Goal: Use online tool/utility: Utilize a website feature to perform a specific function

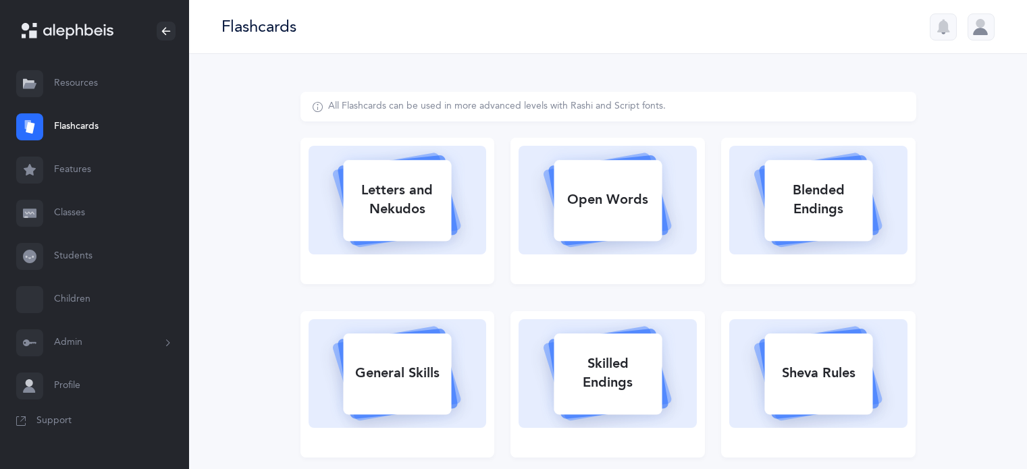
click at [389, 223] on div "Letters and Nekudos" at bounding box center [397, 200] width 108 height 54
select select "27"
select select "single"
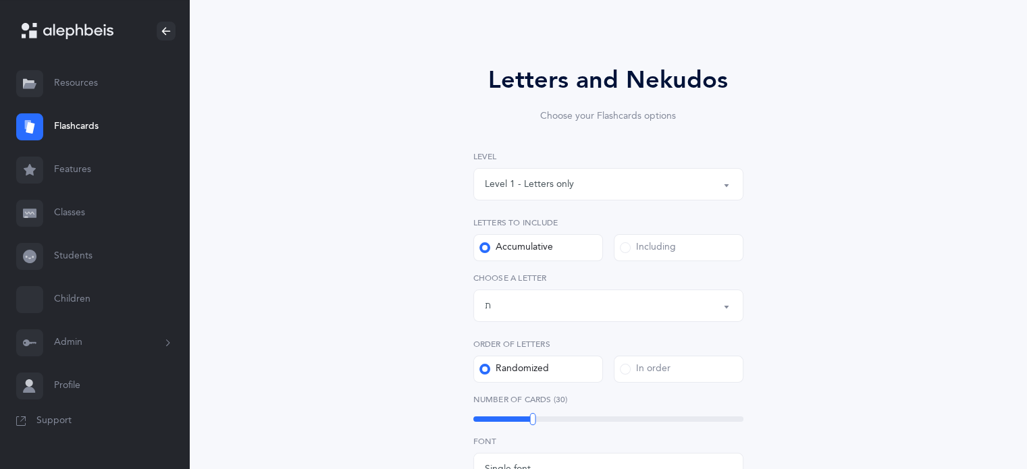
scroll to position [135, 0]
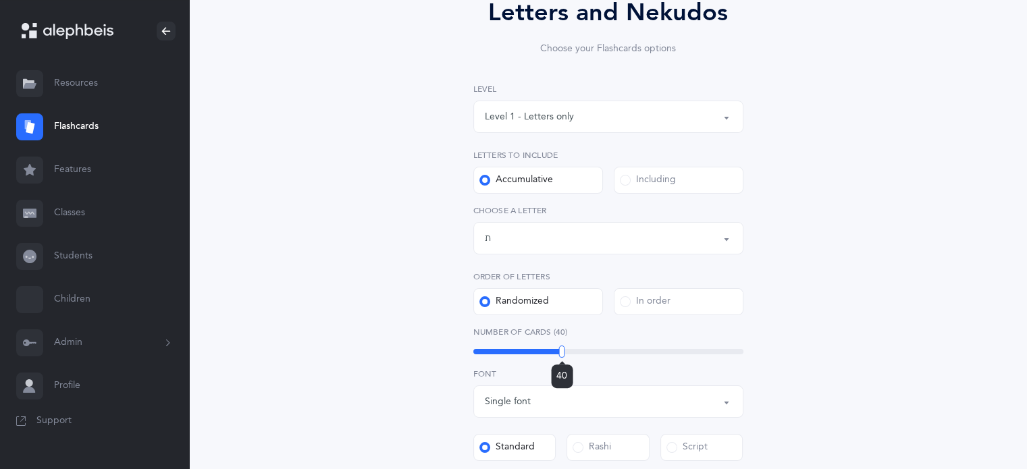
drag, startPoint x: 531, startPoint y: 350, endPoint x: 562, endPoint y: 356, distance: 30.9
click at [562, 356] on div at bounding box center [562, 352] width 6 height 12
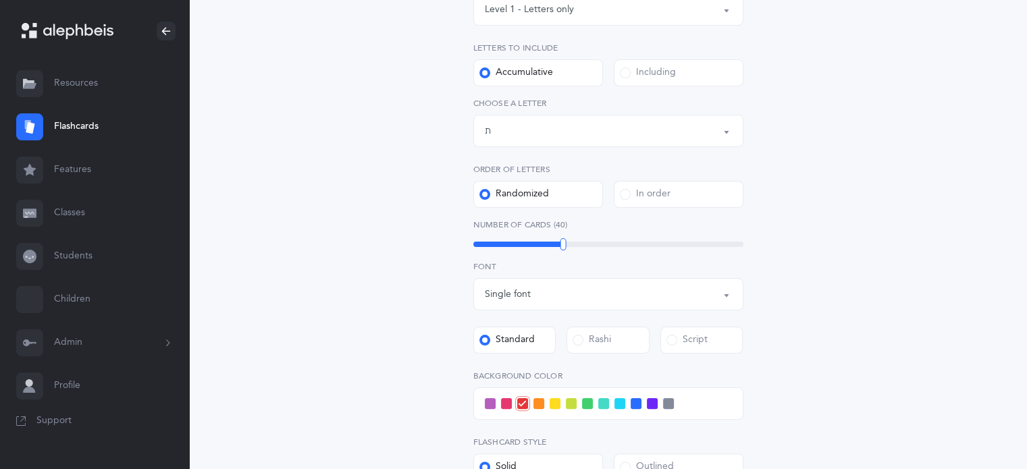
scroll to position [270, 0]
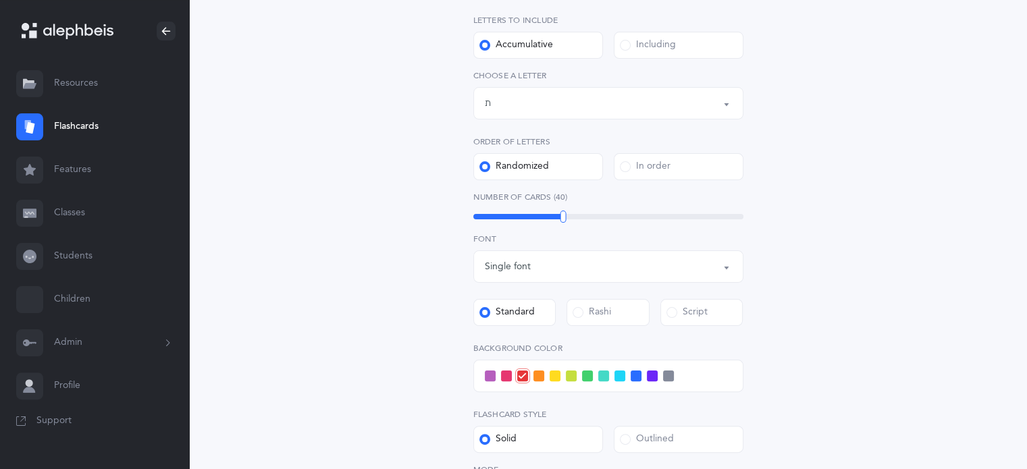
click at [629, 41] on div "Including" at bounding box center [648, 45] width 56 height 14
click at [0, 0] on input "Including" at bounding box center [0, 0] width 0 height 0
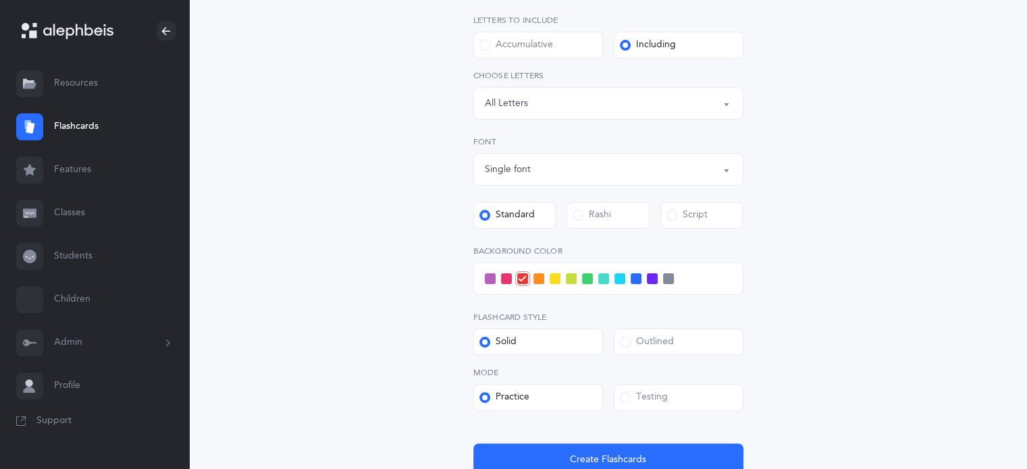
click at [723, 102] on button "Letters: All Letters" at bounding box center [608, 103] width 270 height 32
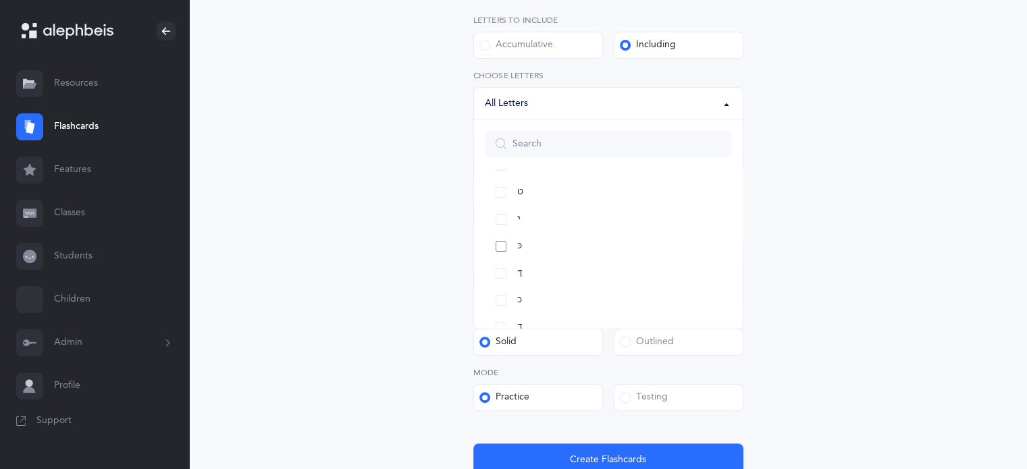
click at [506, 248] on link "כּ" at bounding box center [608, 246] width 247 height 27
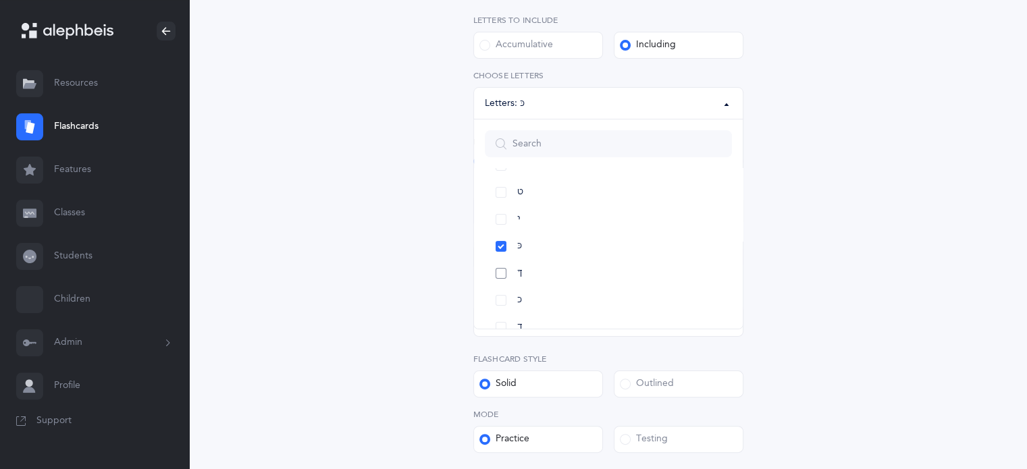
click at [505, 267] on link "ךּ" at bounding box center [608, 273] width 247 height 27
click at [500, 293] on link "כ" at bounding box center [608, 300] width 247 height 27
click at [503, 323] on link "ך" at bounding box center [608, 327] width 247 height 27
click at [502, 191] on link "ט" at bounding box center [608, 192] width 247 height 27
select select "9"
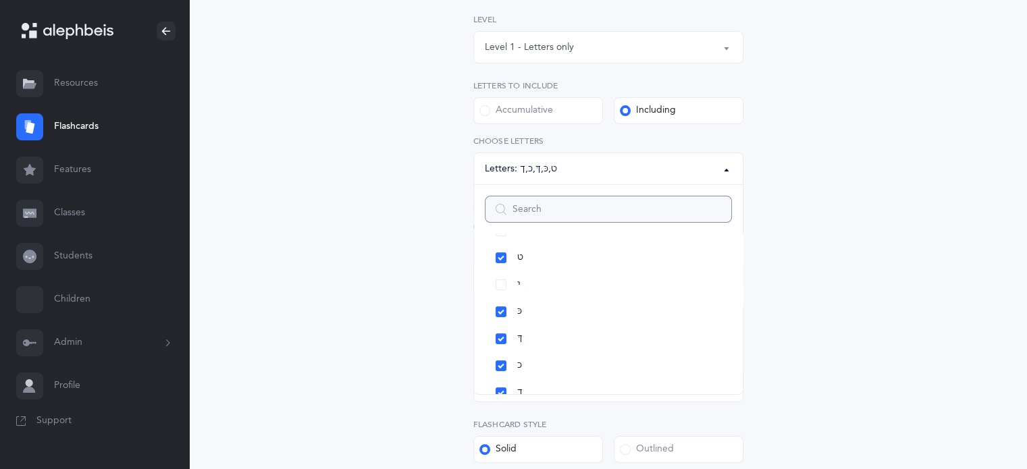
scroll to position [203, 0]
click at [907, 299] on div "Letters and Nekudos Choose your Flashcards options Level 1 - Letters only Level…" at bounding box center [608, 264] width 616 height 750
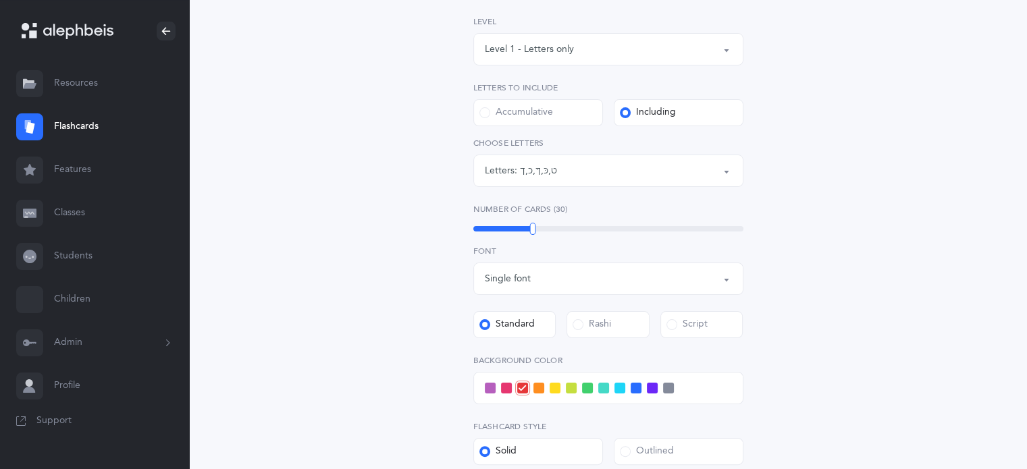
click at [486, 392] on span at bounding box center [490, 388] width 11 height 11
click at [0, 0] on input "checkbox" at bounding box center [0, 0] width 0 height 0
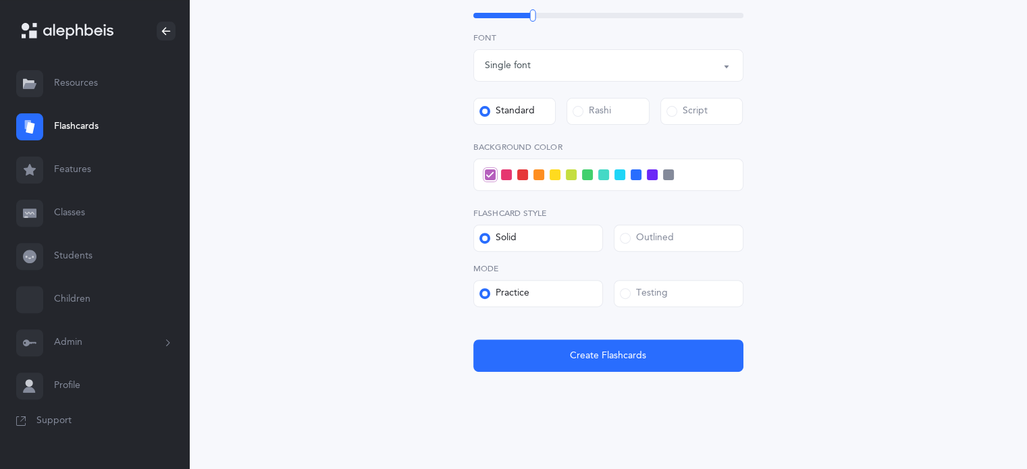
scroll to position [427, 0]
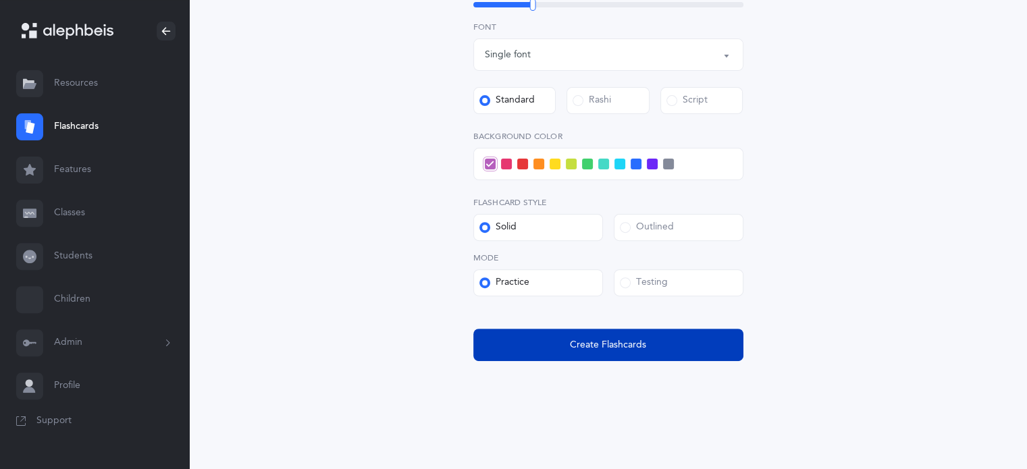
click at [639, 344] on span "Create Flashcards" at bounding box center [608, 345] width 76 height 14
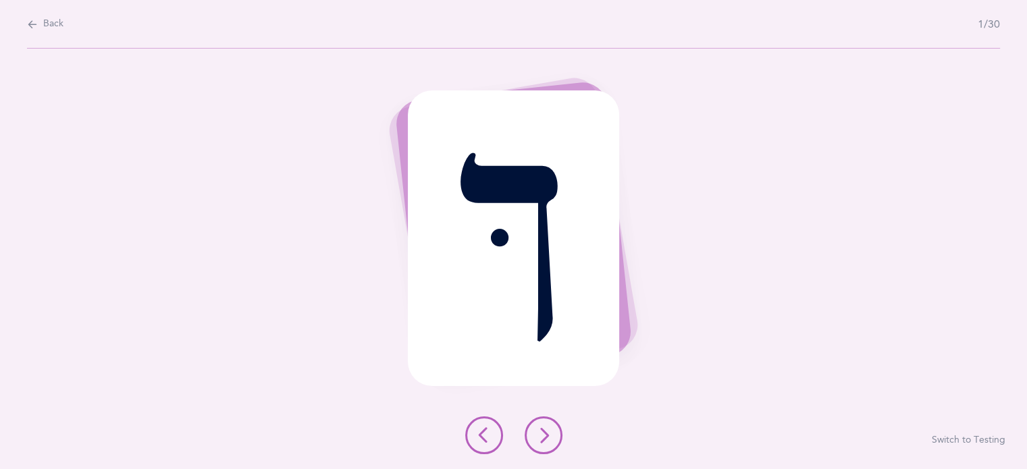
scroll to position [0, 0]
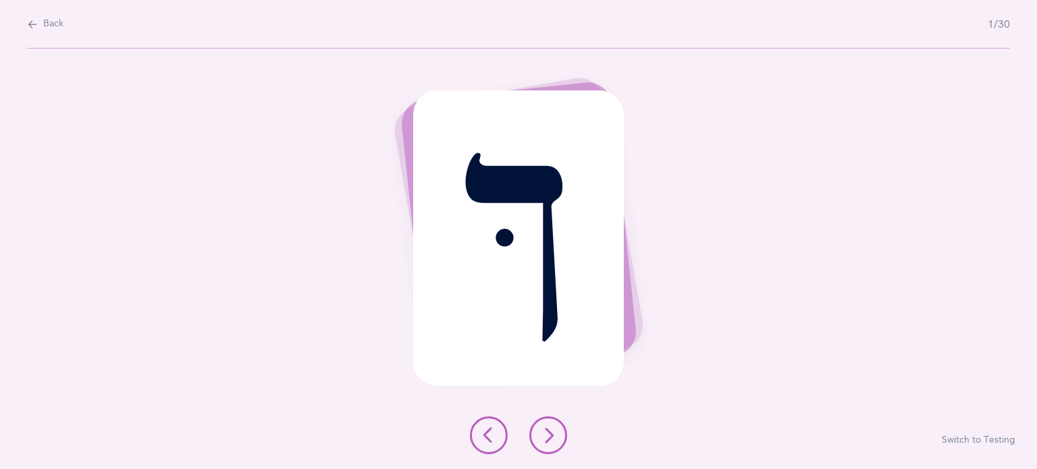
click at [51, 20] on span "Back" at bounding box center [53, 25] width 20 height 14
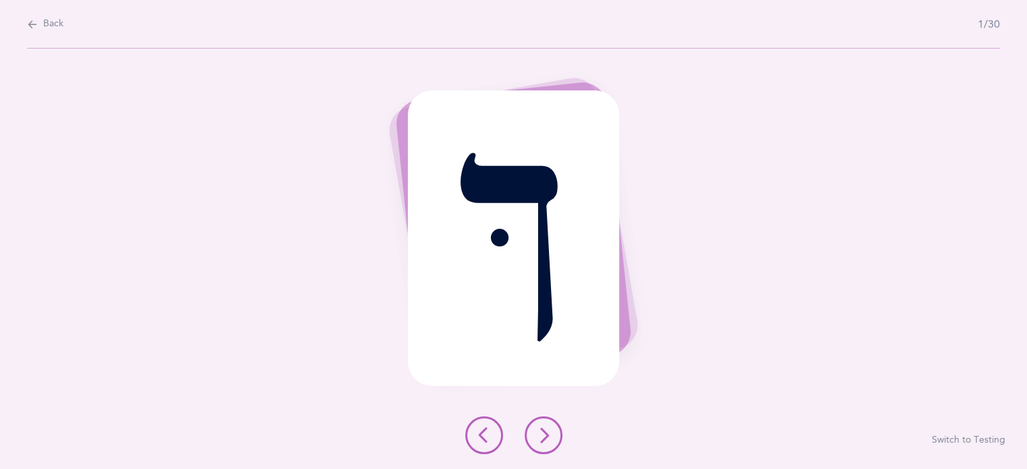
select select "9"
select select "single"
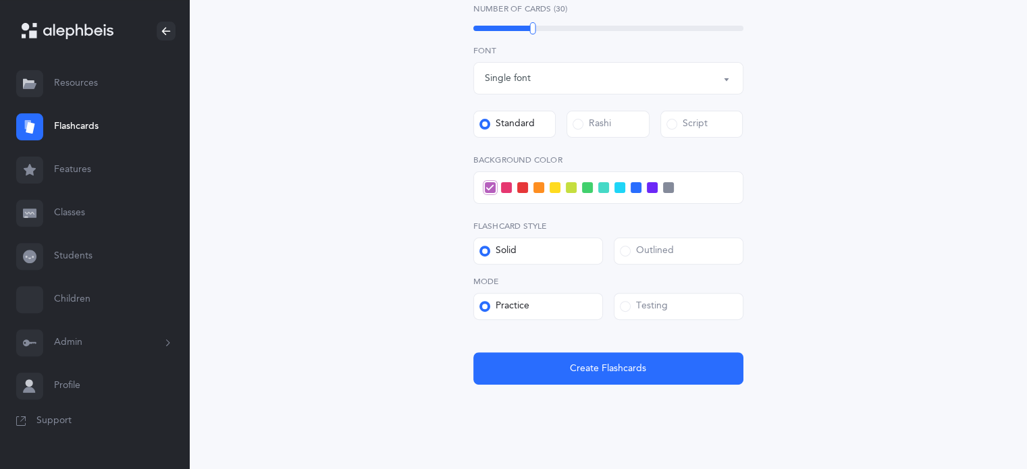
scroll to position [427, 0]
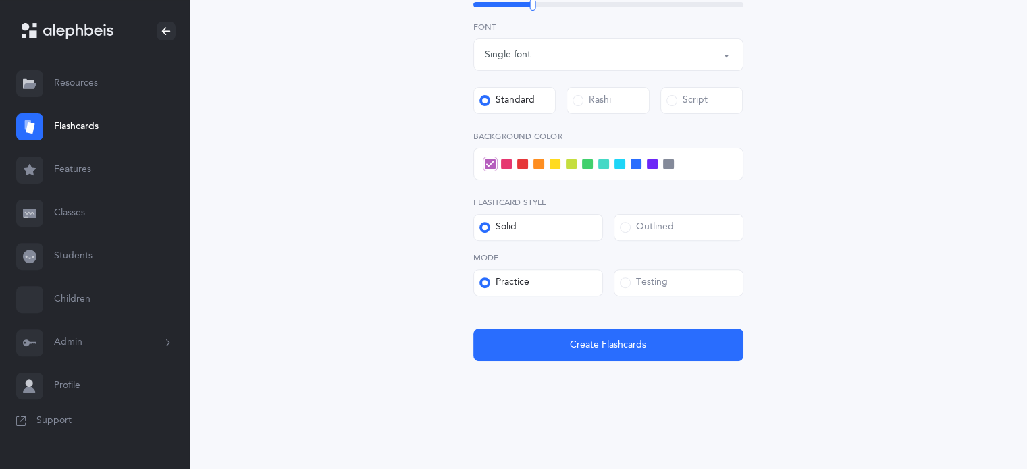
click at [629, 284] on span at bounding box center [625, 282] width 11 height 11
click at [0, 0] on input "Testing" at bounding box center [0, 0] width 0 height 0
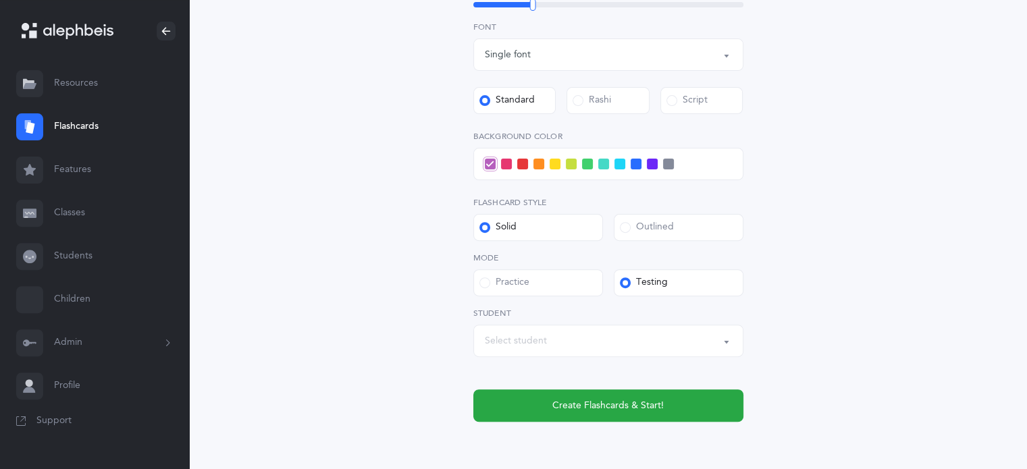
click at [624, 388] on div "Level 1 - Letters only Level 2 - Nekudos only Level 3 - Letters and Nekudos Lev…" at bounding box center [608, 106] width 270 height 630
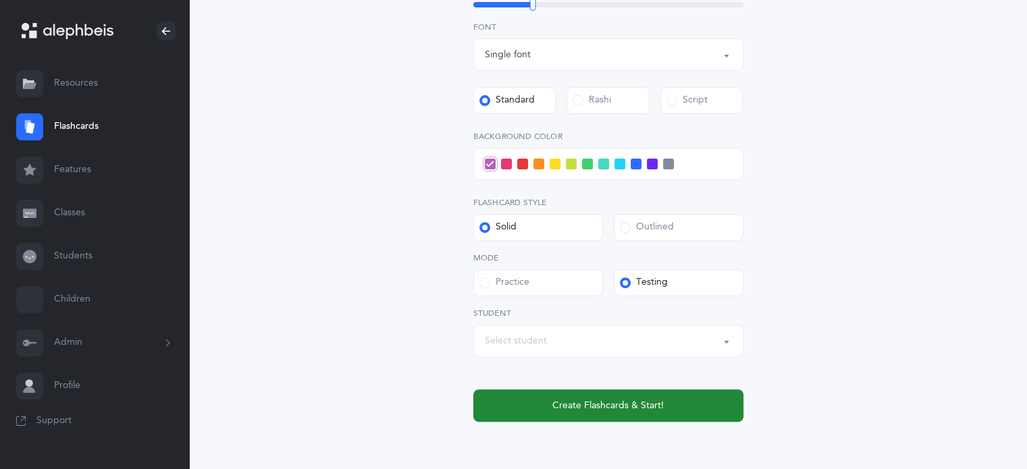
click at [624, 406] on span "Create Flashcards & Start!" at bounding box center [607, 406] width 111 height 14
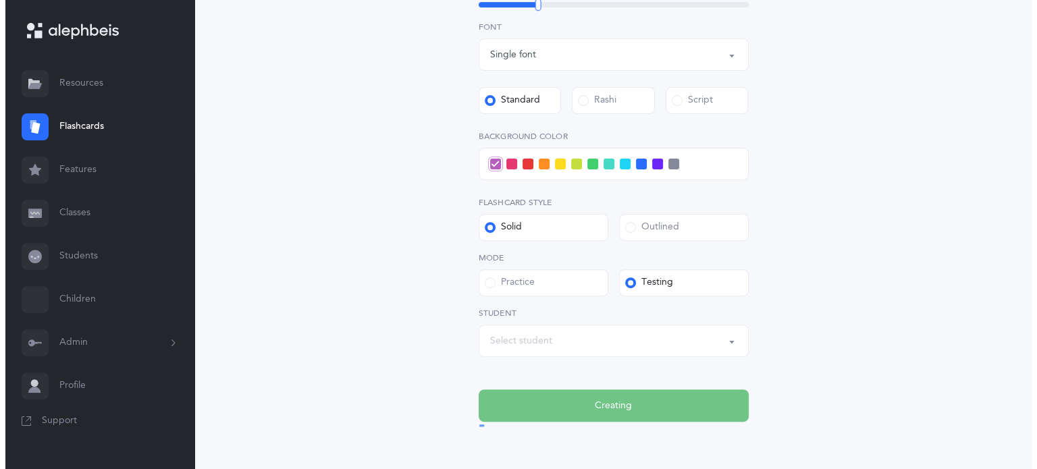
scroll to position [0, 0]
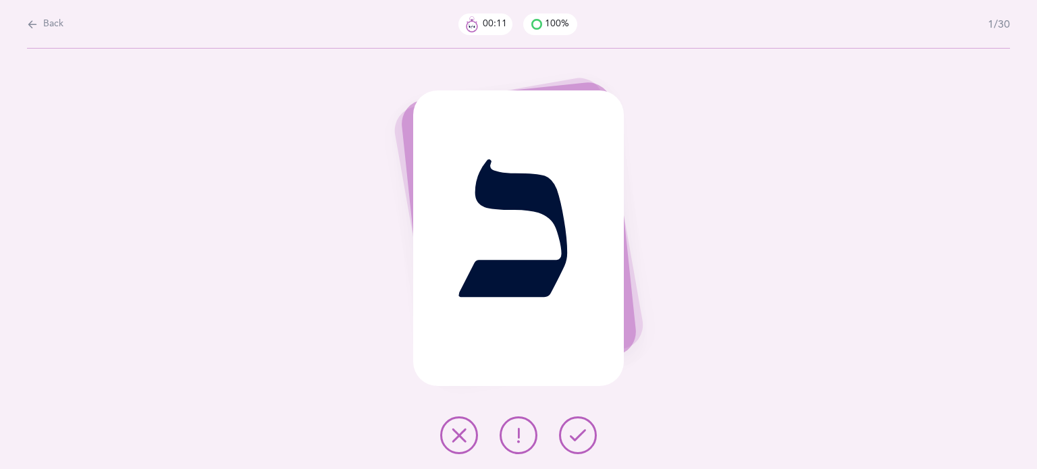
click at [456, 432] on icon at bounding box center [459, 435] width 16 height 16
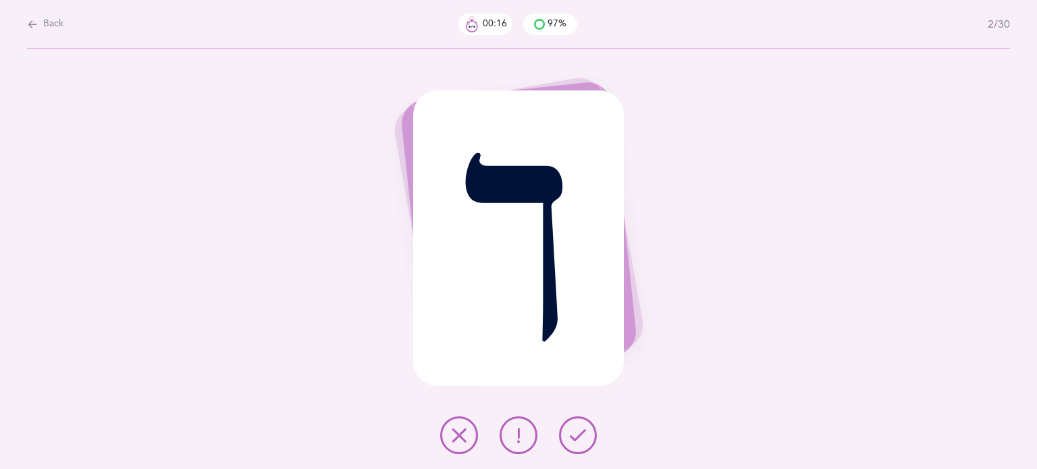
click at [558, 435] on div at bounding box center [518, 435] width 178 height 38
click at [569, 435] on button at bounding box center [578, 435] width 38 height 38
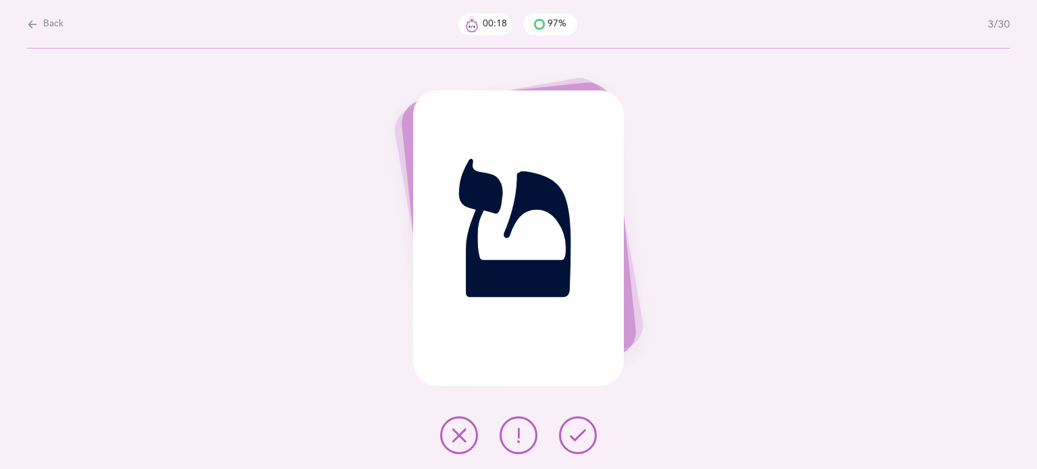
click at [570, 435] on icon at bounding box center [578, 435] width 16 height 16
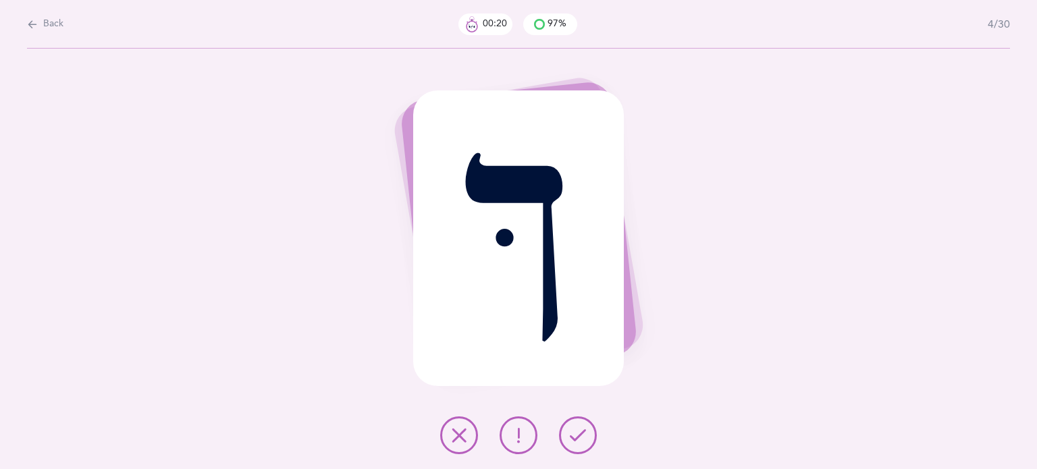
click at [575, 432] on icon at bounding box center [578, 435] width 16 height 16
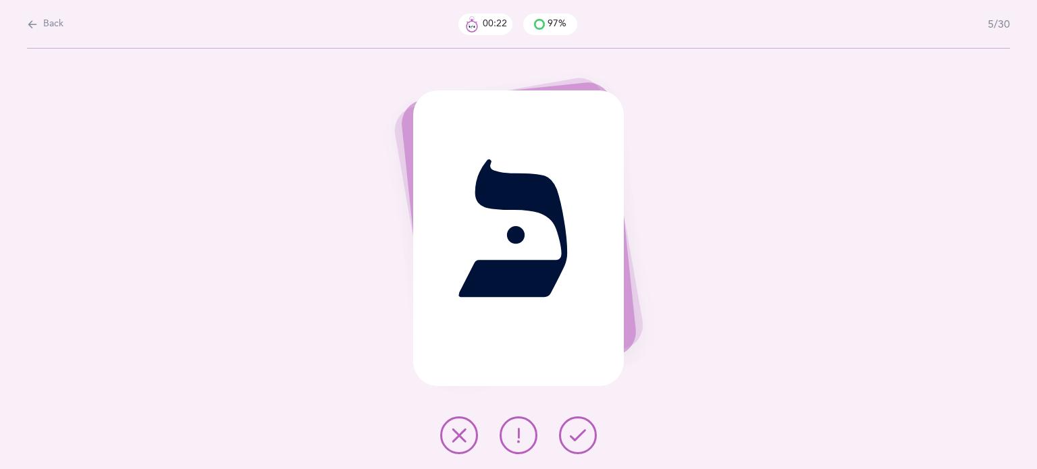
click at [579, 430] on icon at bounding box center [578, 435] width 16 height 16
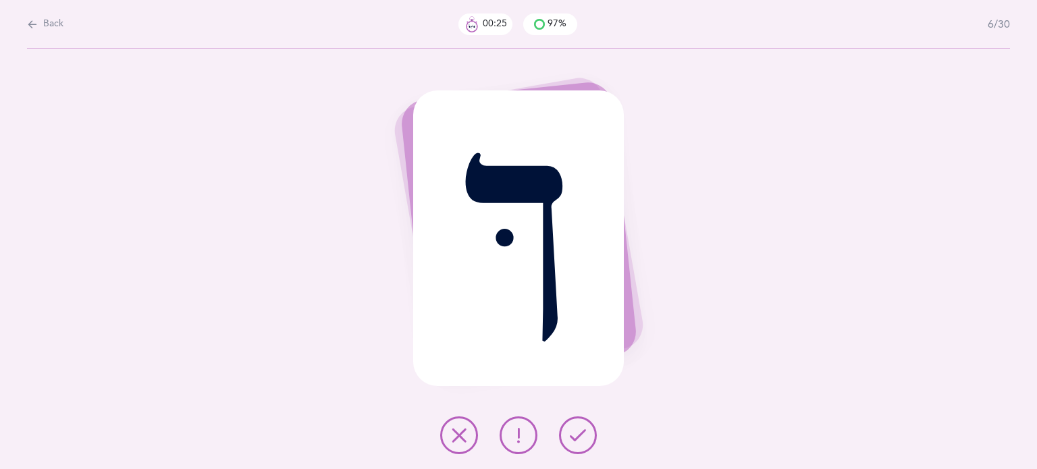
click at [579, 430] on icon at bounding box center [578, 435] width 16 height 16
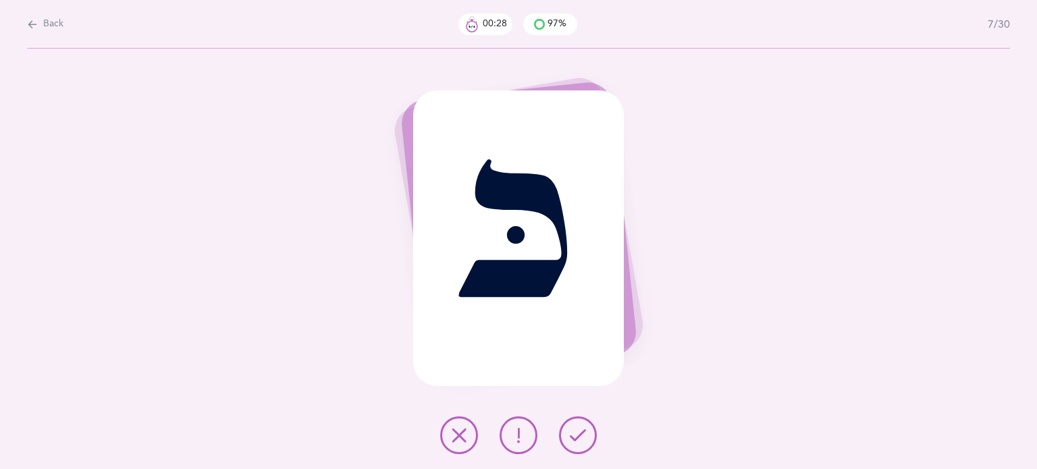
click at [581, 429] on icon at bounding box center [578, 435] width 16 height 16
click at [456, 431] on icon at bounding box center [459, 435] width 16 height 16
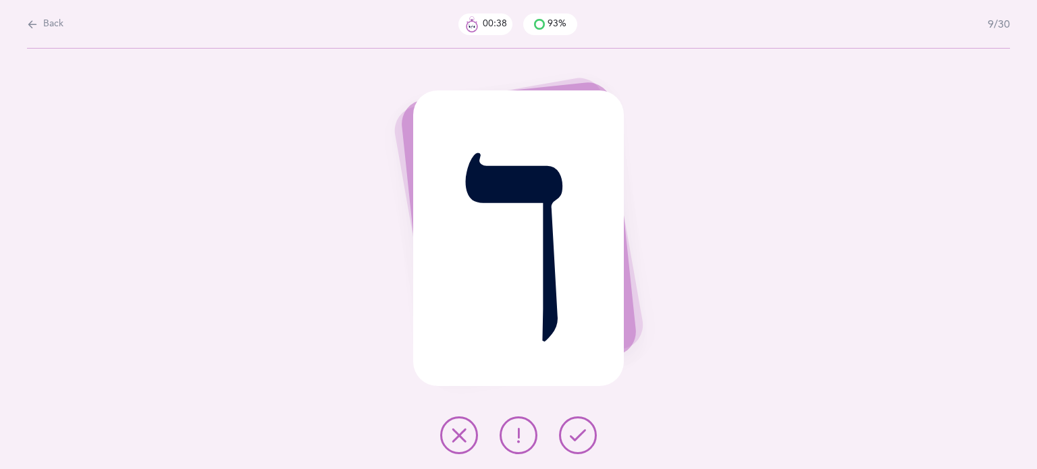
click at [572, 429] on icon at bounding box center [578, 435] width 16 height 16
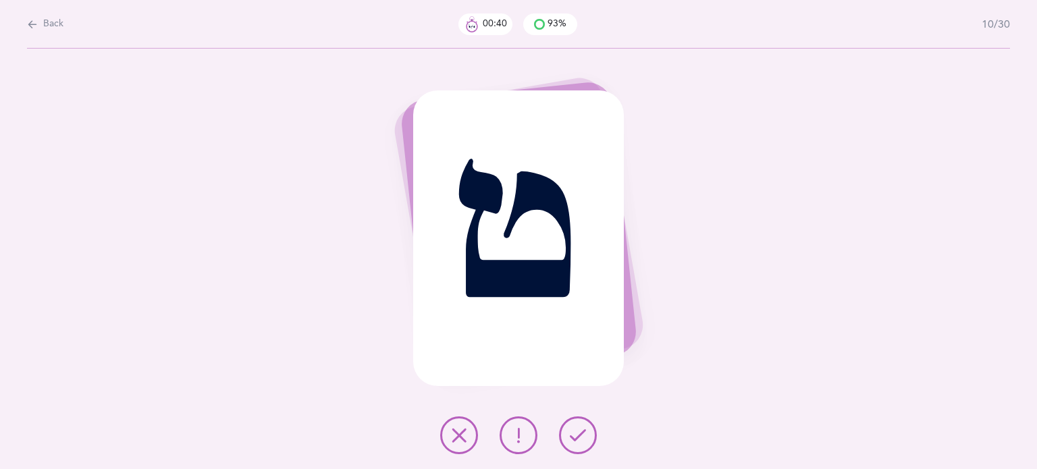
click at [575, 429] on icon at bounding box center [578, 435] width 16 height 16
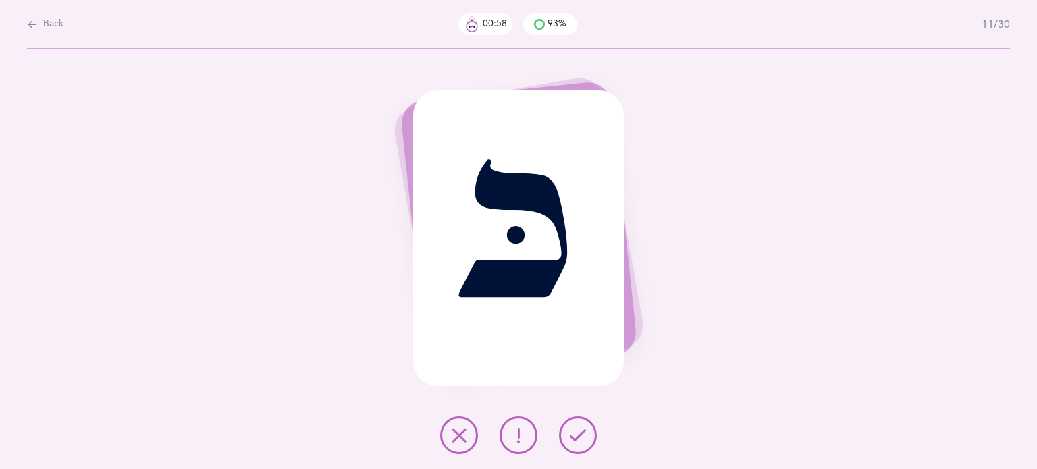
click at [522, 441] on icon at bounding box center [518, 435] width 16 height 16
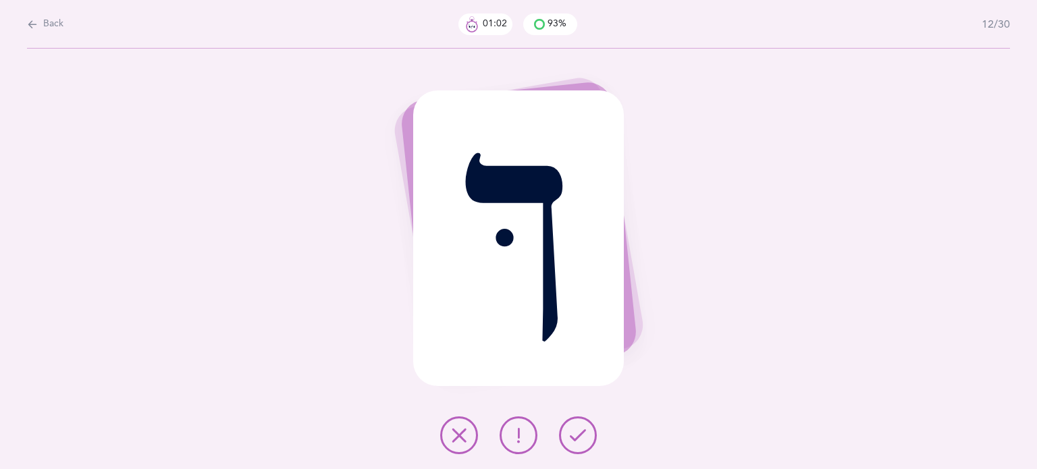
click at [578, 439] on icon at bounding box center [578, 435] width 16 height 16
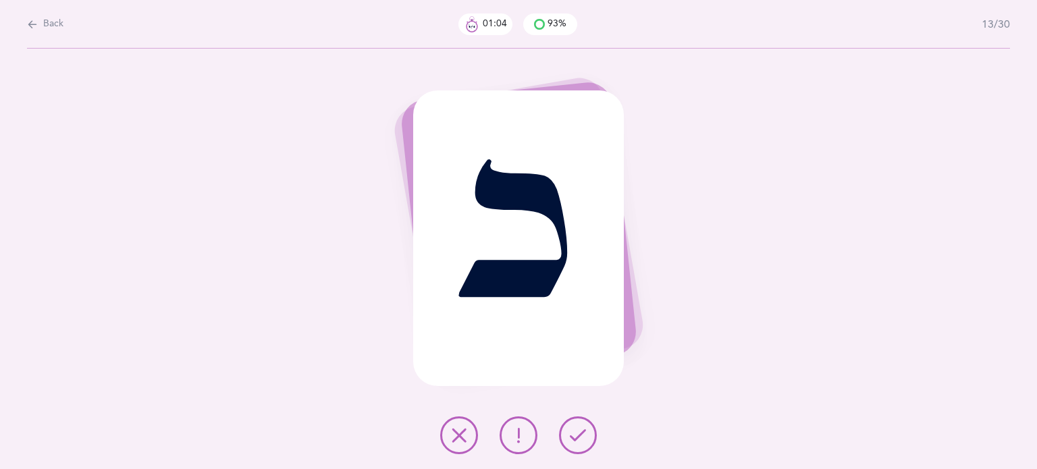
click at [579, 439] on icon at bounding box center [578, 435] width 16 height 16
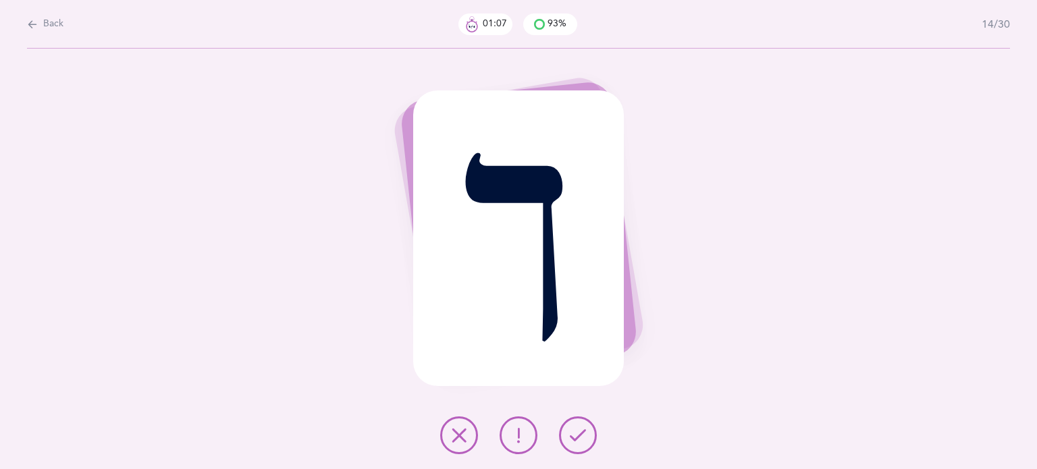
click at [579, 439] on icon at bounding box center [578, 435] width 16 height 16
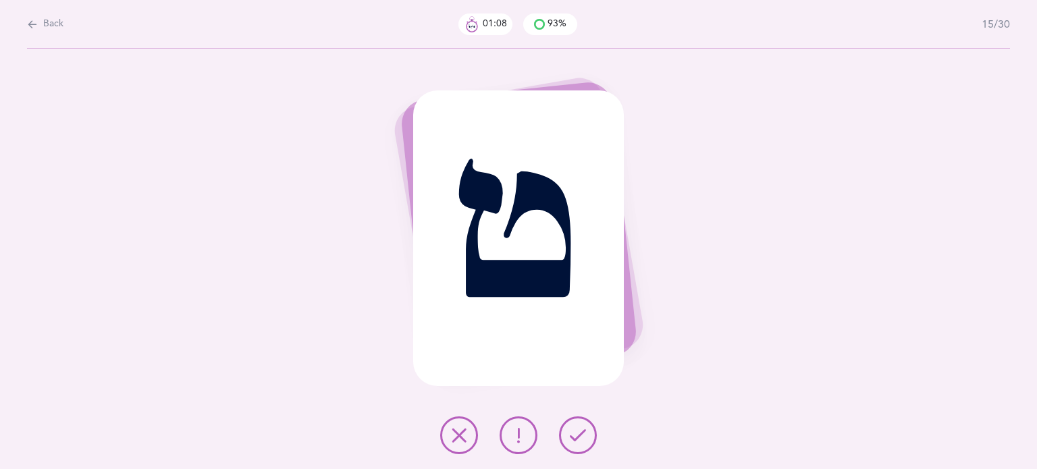
click at [579, 439] on icon at bounding box center [578, 435] width 16 height 16
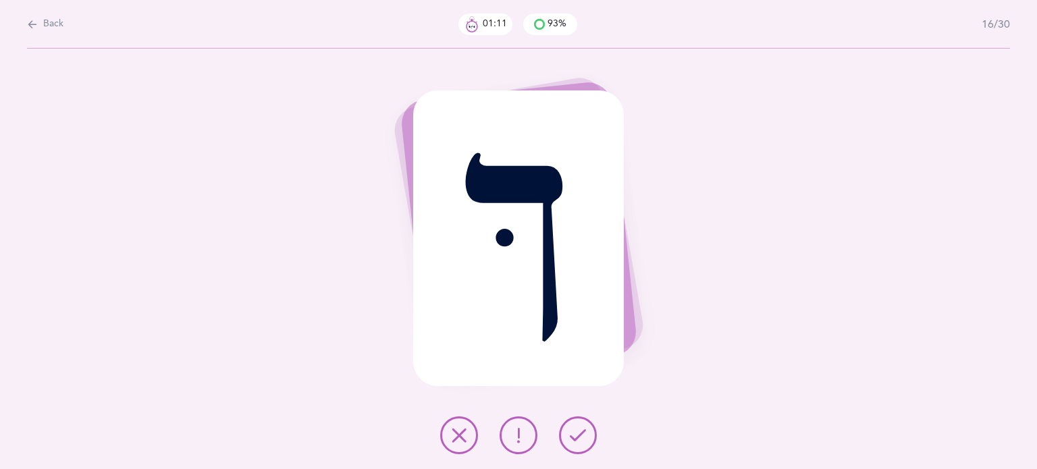
click at [579, 438] on icon at bounding box center [578, 435] width 16 height 16
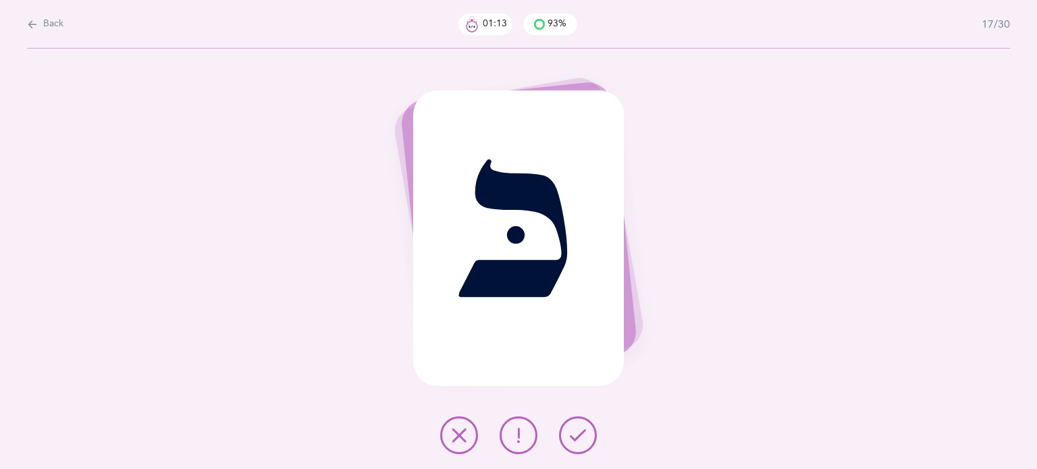
click at [579, 438] on icon at bounding box center [578, 435] width 16 height 16
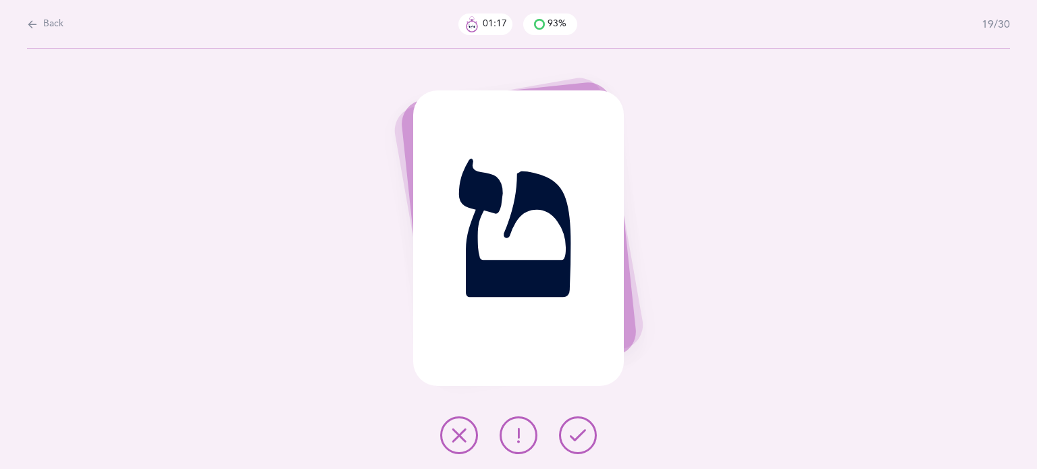
click at [579, 438] on icon at bounding box center [578, 435] width 16 height 16
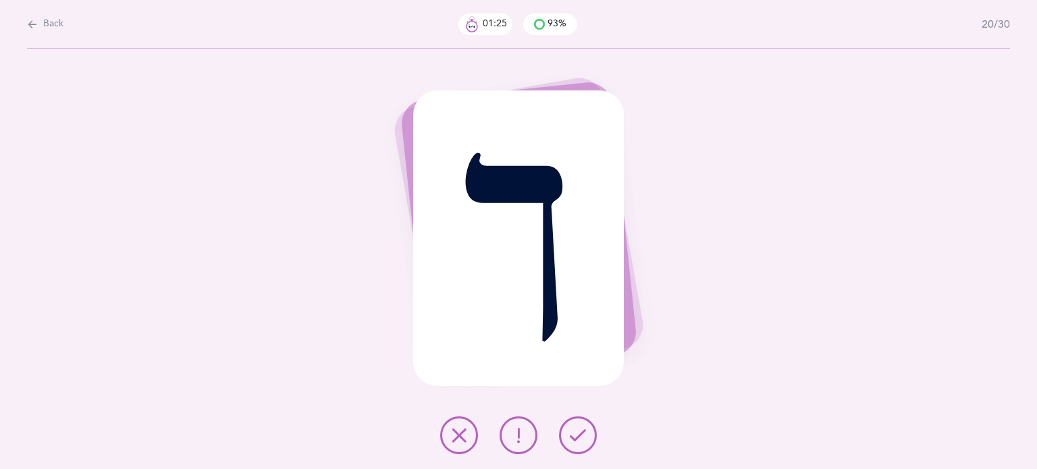
click at [579, 438] on icon at bounding box center [578, 435] width 16 height 16
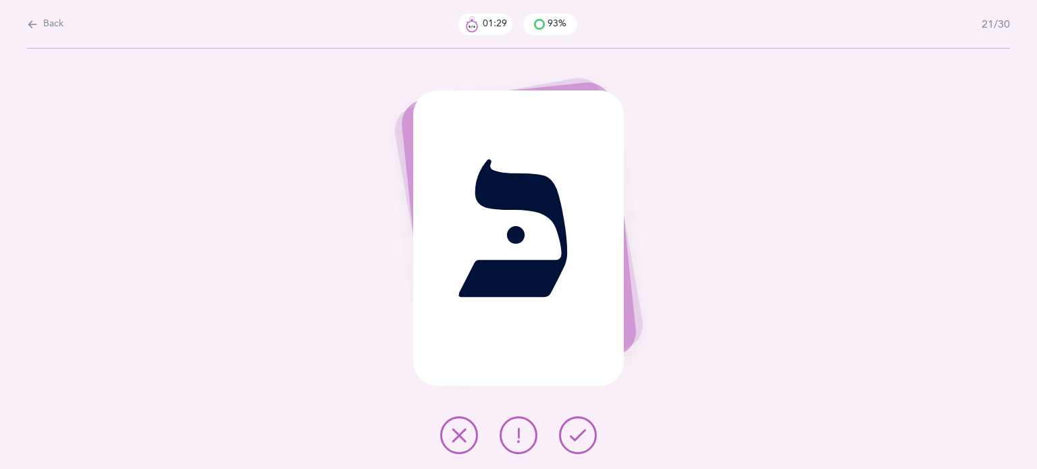
click at [580, 436] on icon at bounding box center [578, 435] width 16 height 16
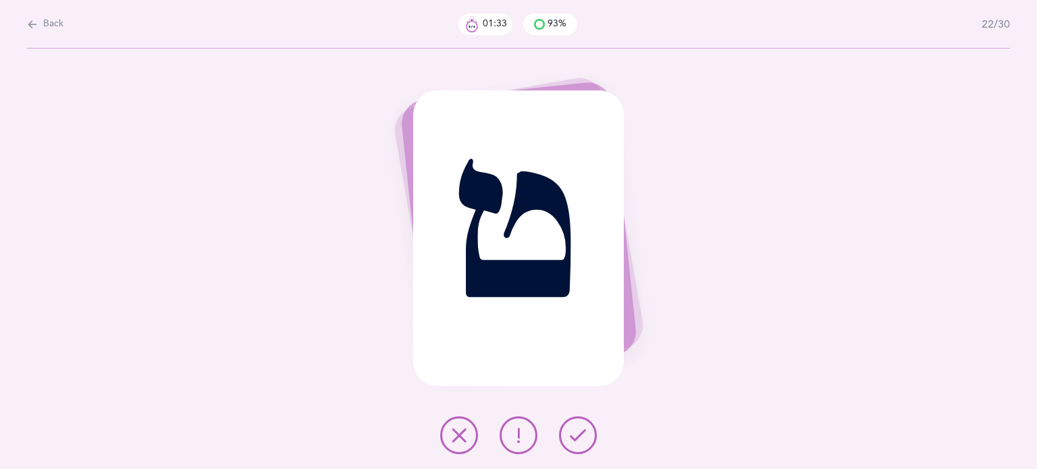
click at [583, 431] on icon at bounding box center [578, 435] width 16 height 16
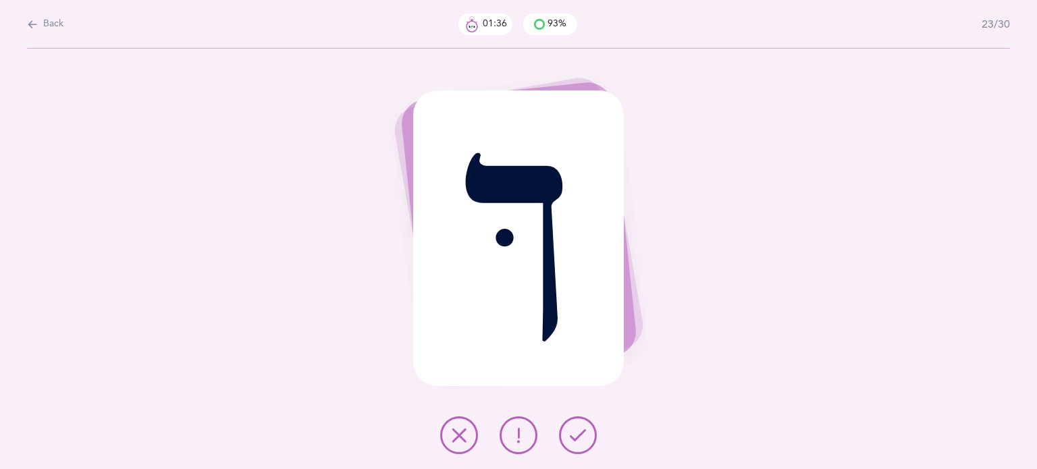
click at [583, 429] on icon at bounding box center [578, 435] width 16 height 16
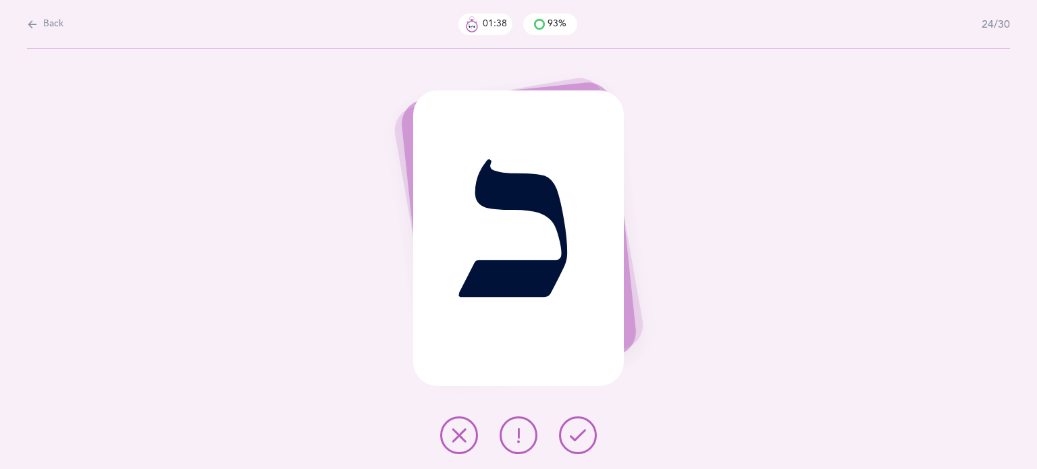
click at [583, 429] on icon at bounding box center [578, 435] width 16 height 16
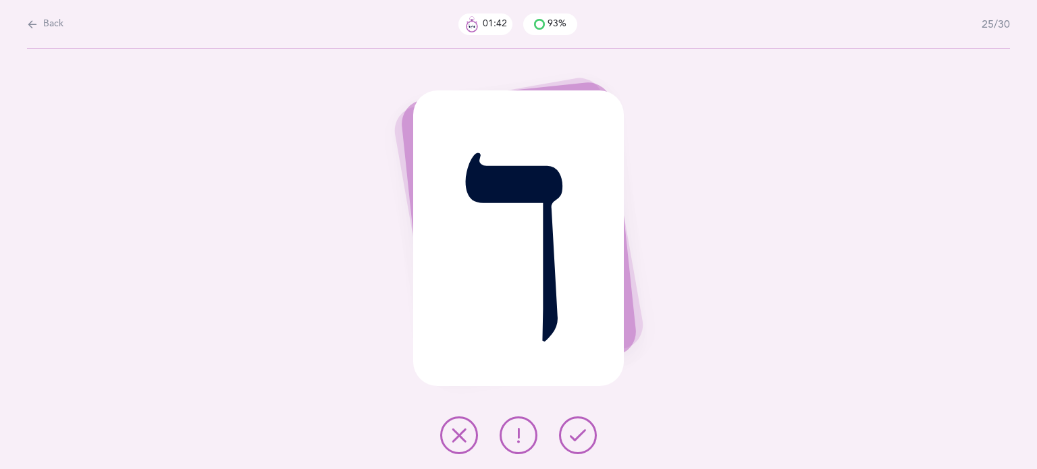
click at [585, 426] on button at bounding box center [578, 435] width 38 height 38
click at [583, 428] on icon at bounding box center [578, 435] width 16 height 16
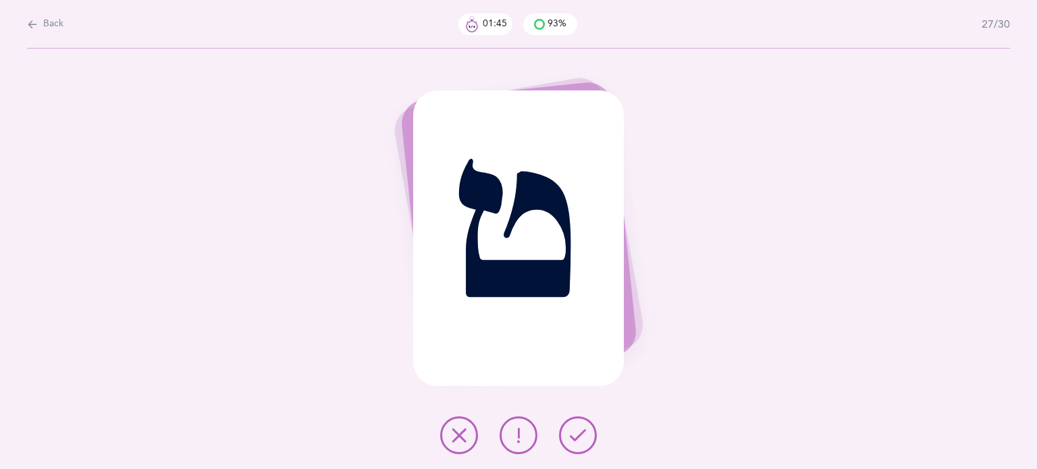
click at [579, 428] on icon at bounding box center [578, 435] width 16 height 16
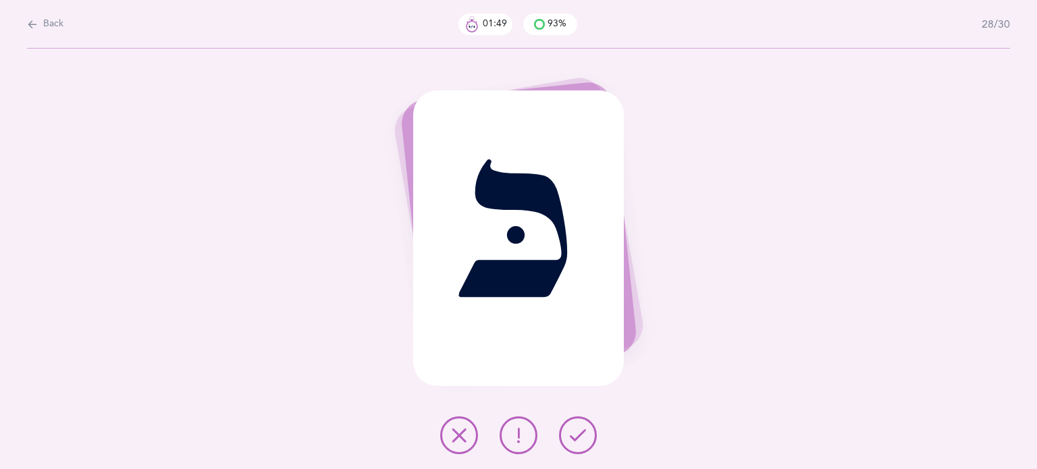
click at [579, 427] on icon at bounding box center [578, 435] width 16 height 16
click at [581, 431] on icon at bounding box center [578, 435] width 16 height 16
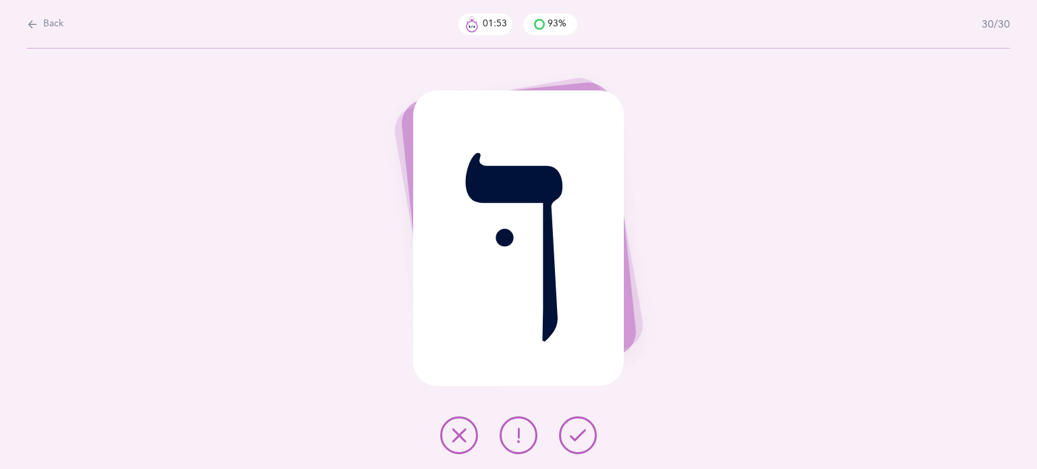
click at [580, 431] on icon at bounding box center [578, 435] width 16 height 16
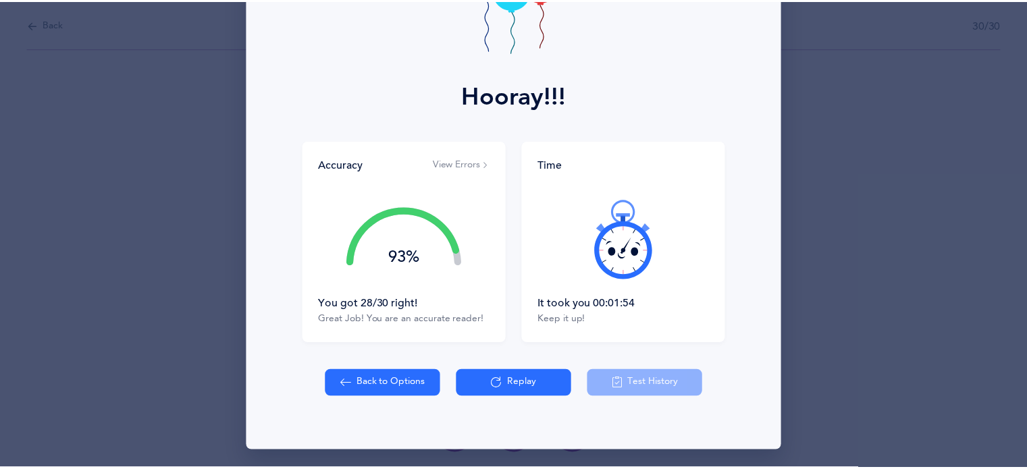
scroll to position [124, 0]
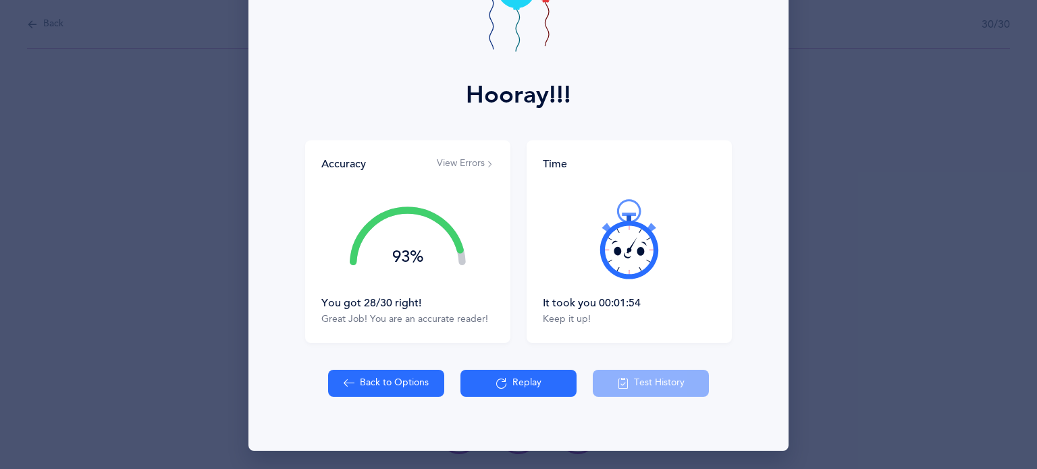
click at [396, 383] on button "Back to Options" at bounding box center [386, 383] width 116 height 27
select select "9"
select select "single"
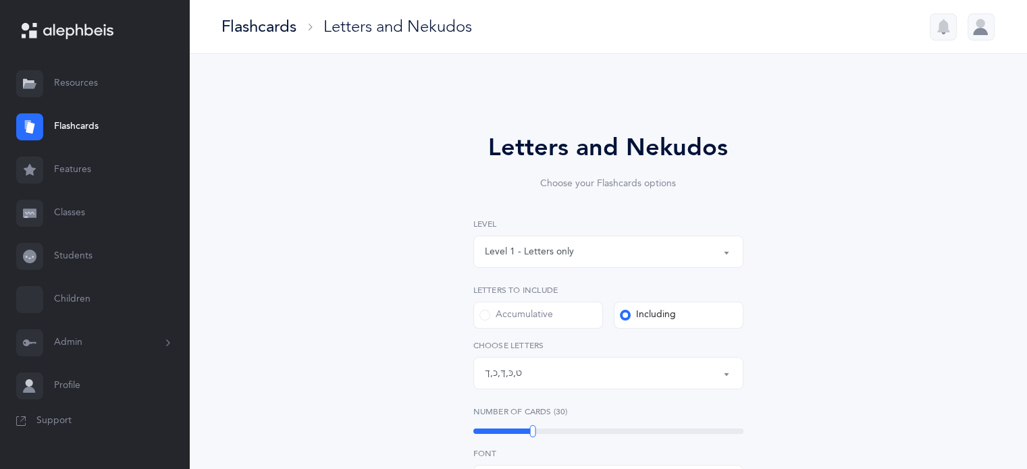
scroll to position [116, 0]
